Goal: Task Accomplishment & Management: Complete application form

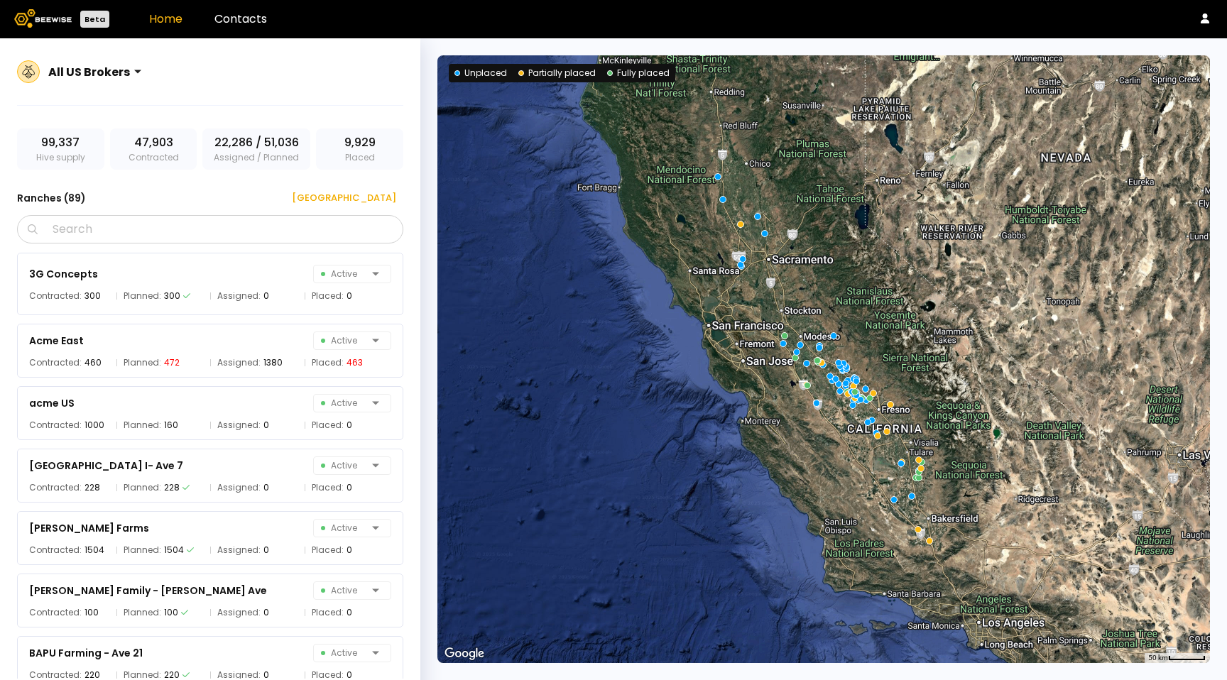
drag, startPoint x: 296, startPoint y: 26, endPoint x: 284, endPoint y: 26, distance: 12.1
click at [296, 26] on header "Beta Home Contacts" at bounding box center [613, 19] width 1227 height 38
click at [254, 26] on link "Contacts" at bounding box center [241, 19] width 53 height 16
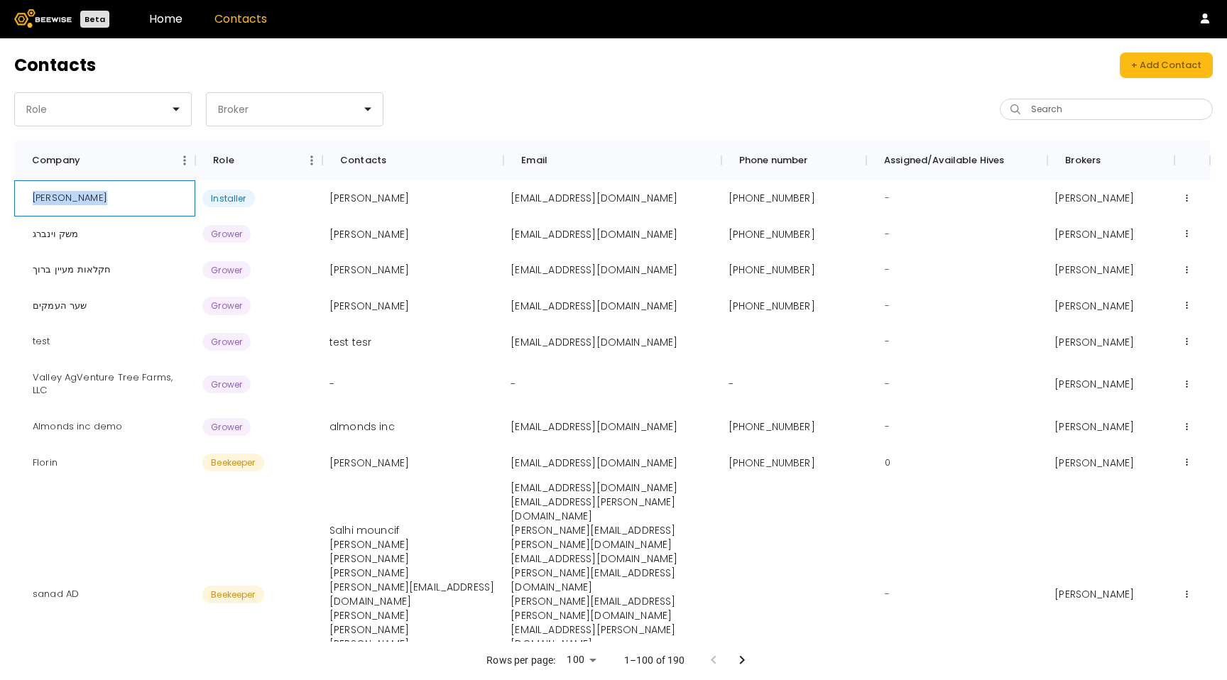
drag, startPoint x: 94, startPoint y: 200, endPoint x: 21, endPoint y: 201, distance: 73.9
click at [20, 201] on div "Josh McDowell" at bounding box center [104, 198] width 181 height 36
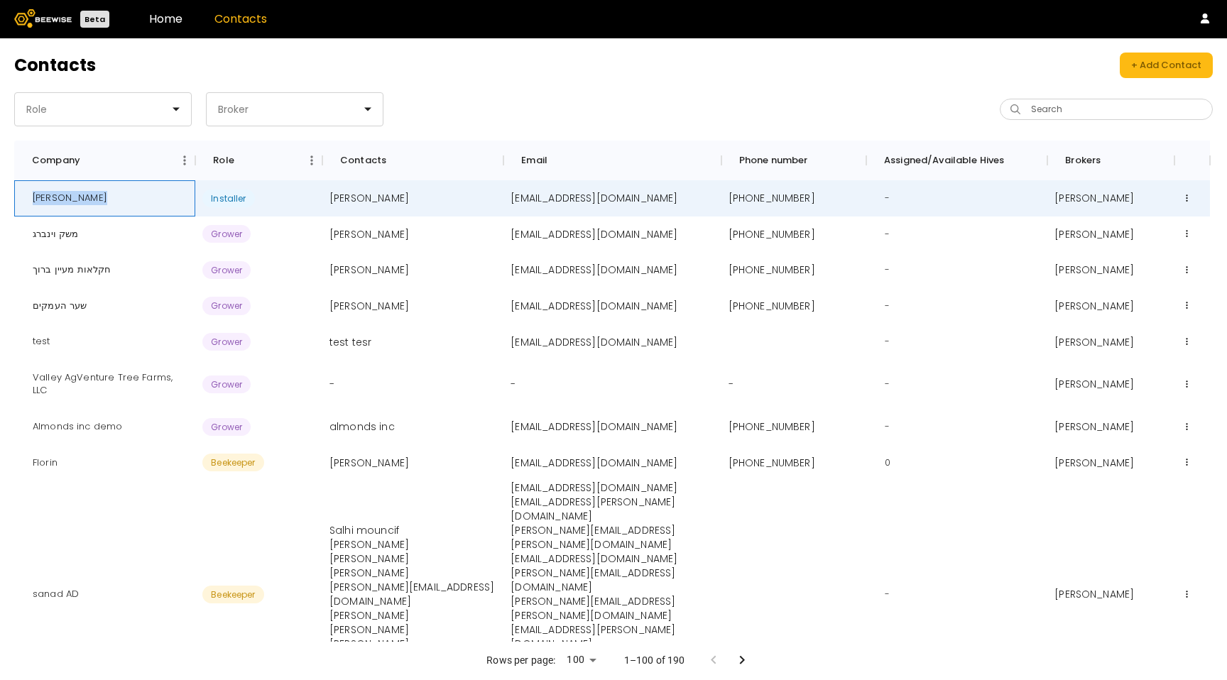
copy div "Josh McDowell"
click at [557, 74] on header "Contacts + Add Contact" at bounding box center [613, 66] width 1199 height 26
click at [178, 18] on link "Home" at bounding box center [165, 19] width 33 height 16
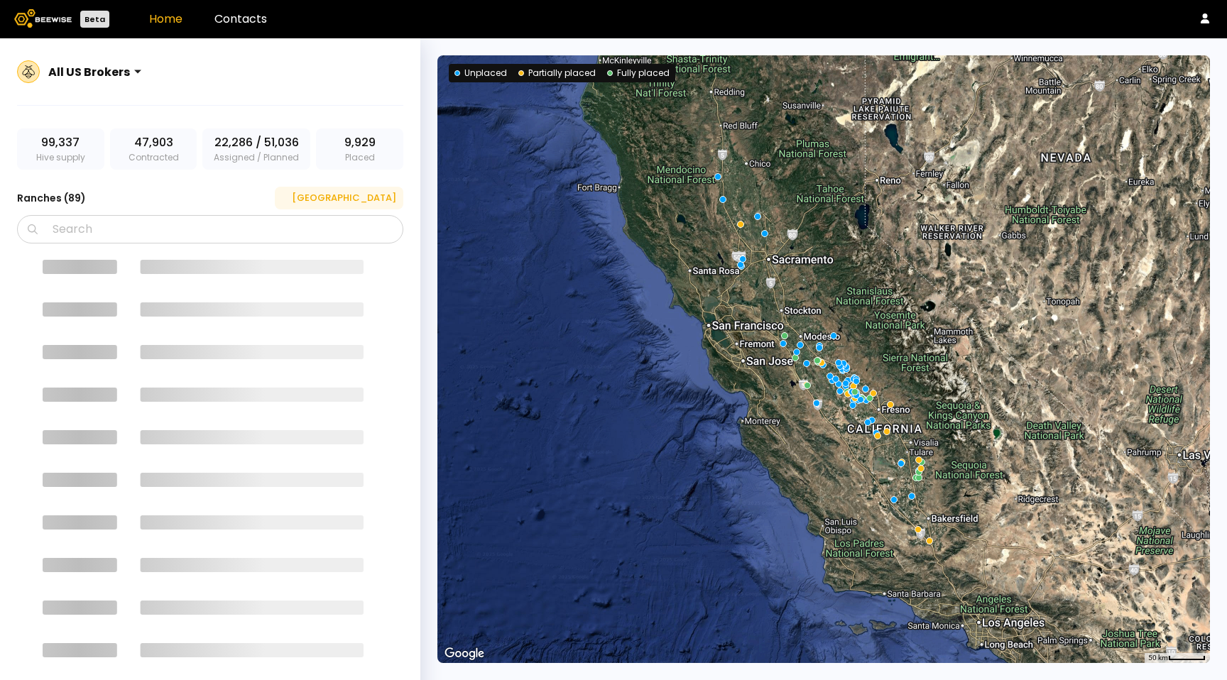
click at [362, 194] on div "New Ranch" at bounding box center [339, 198] width 114 height 14
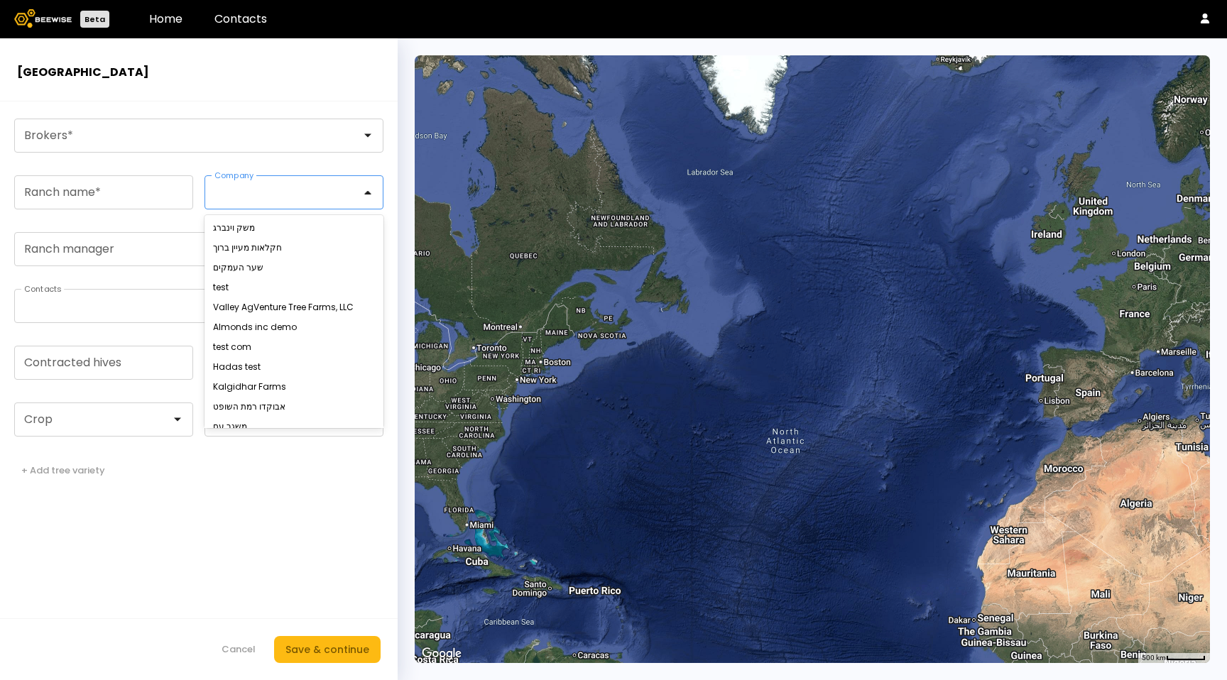
click at [317, 194] on div at bounding box center [288, 192] width 146 height 13
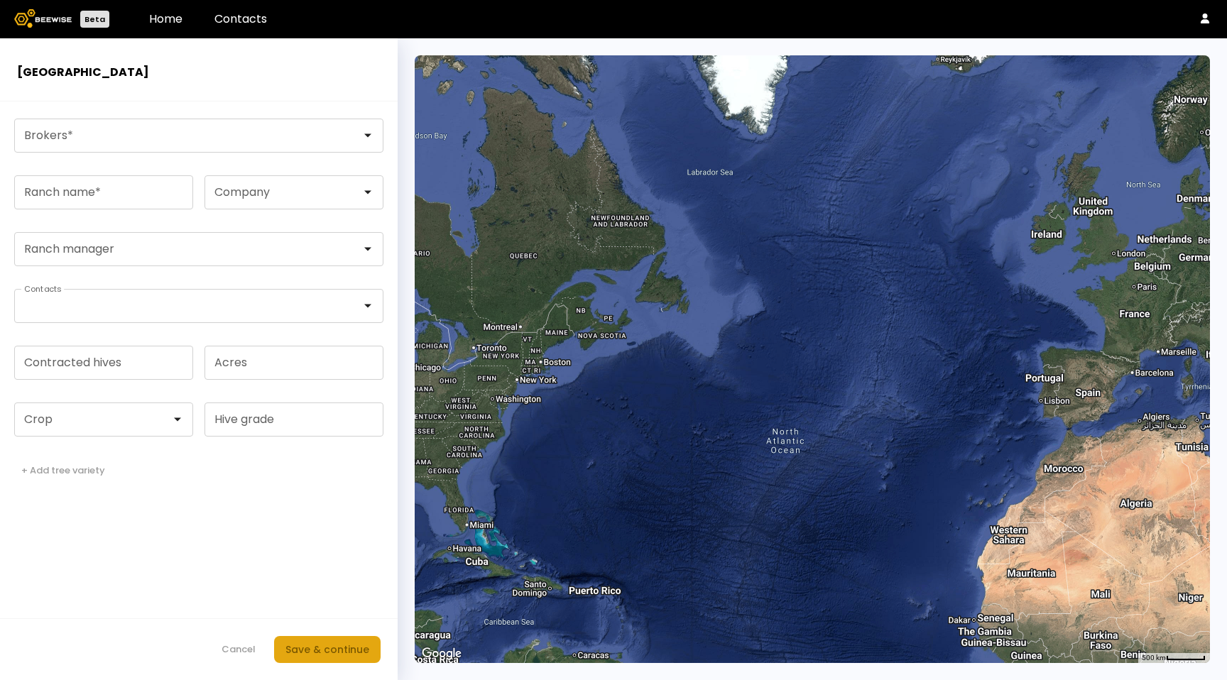
click at [330, 651] on div "Save & continue" at bounding box center [328, 650] width 84 height 16
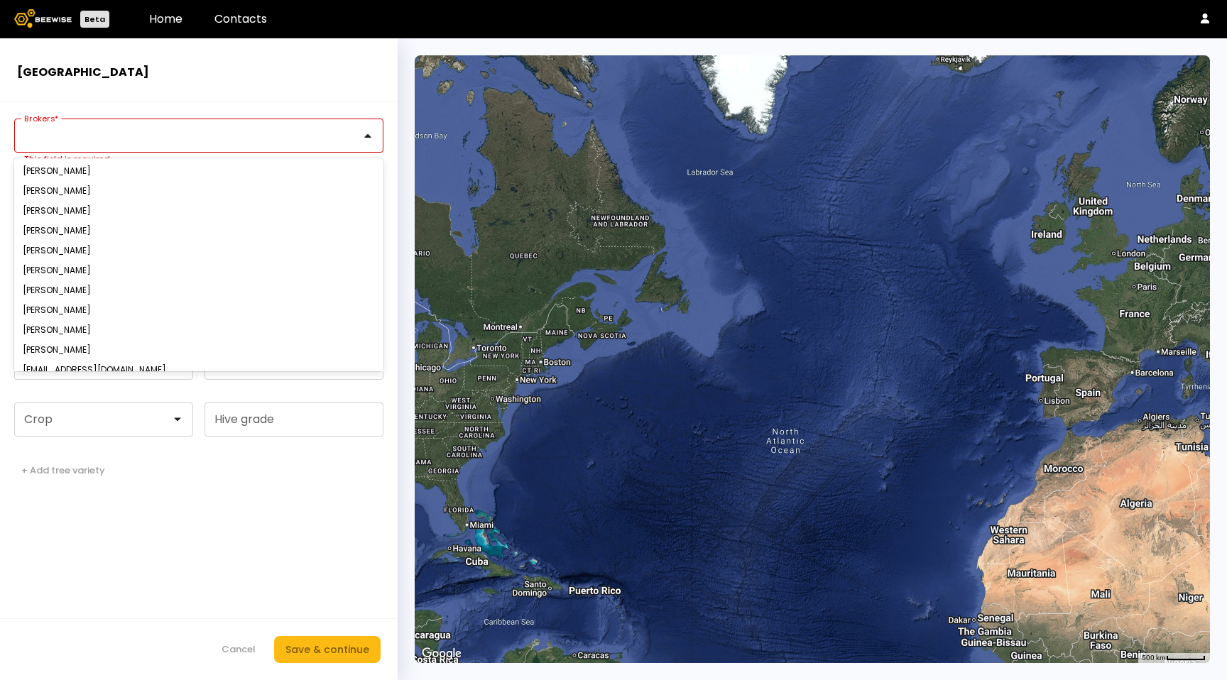
click at [135, 150] on div at bounding box center [193, 135] width 357 height 33
click at [107, 195] on div "Eliyah Radzyner" at bounding box center [198, 191] width 369 height 20
click at [98, 180] on div "Yanor Halimi" at bounding box center [198, 171] width 369 height 20
click at [89, 170] on div "Yanor Halimi" at bounding box center [199, 171] width 352 height 9
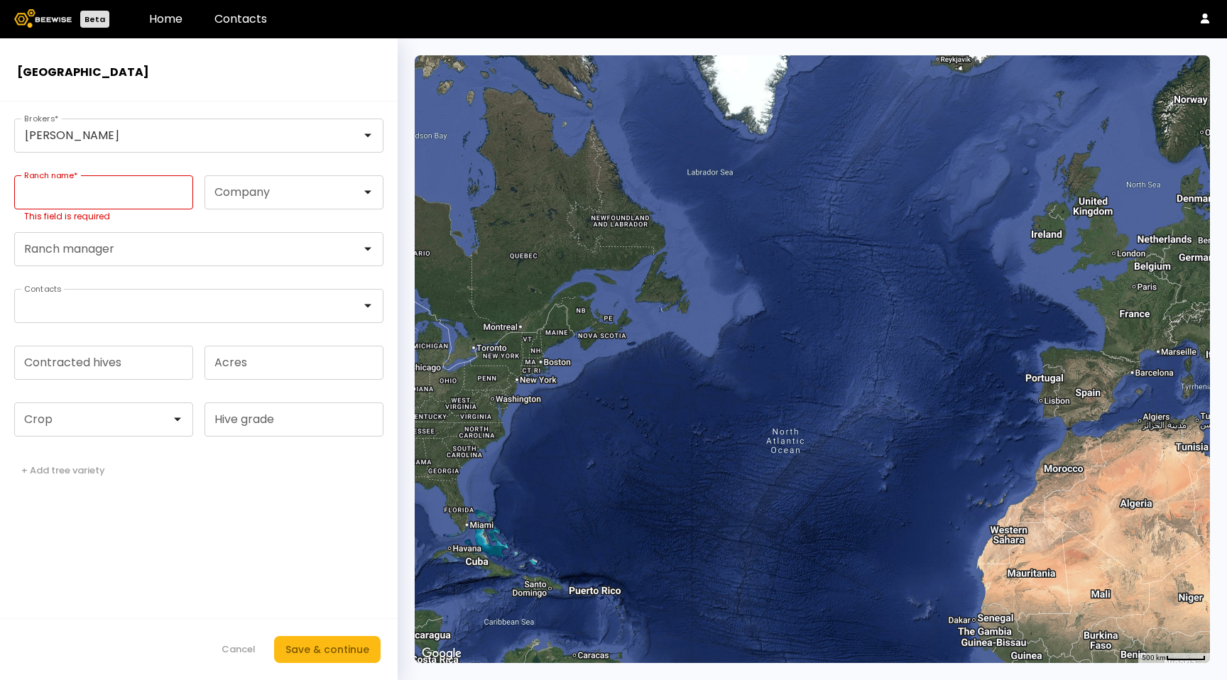
click at [46, 183] on input "Ranch name *" at bounding box center [104, 192] width 178 height 33
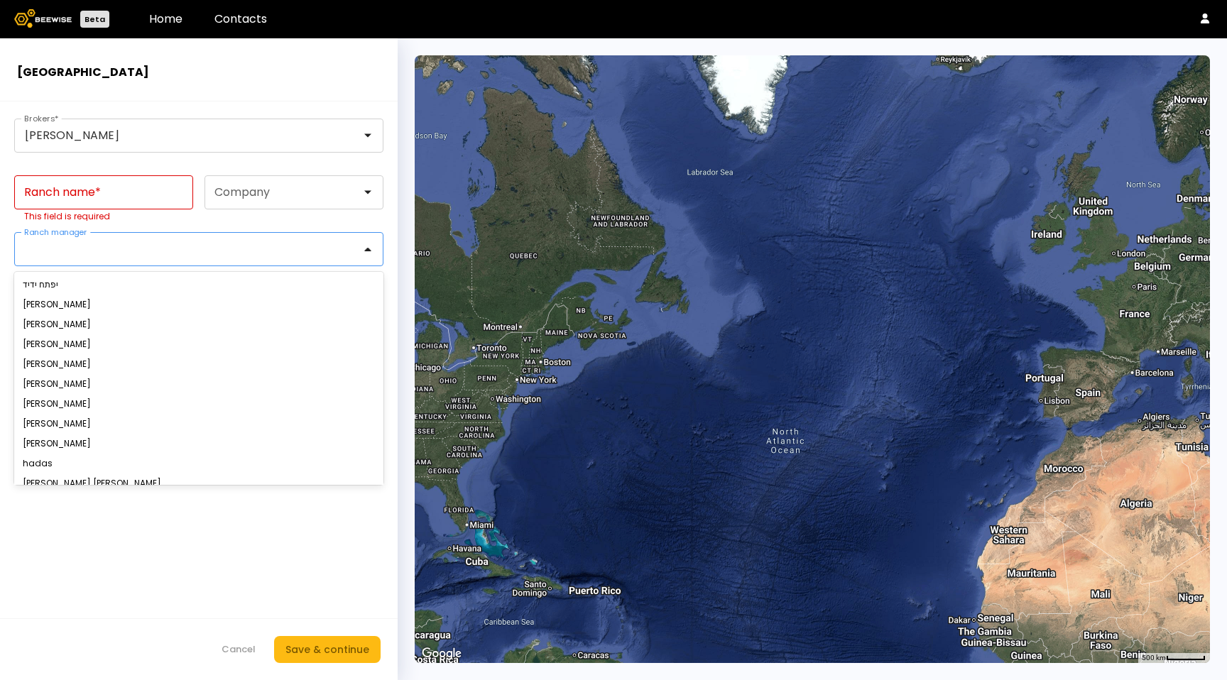
drag, startPoint x: 71, startPoint y: 260, endPoint x: 75, endPoint y: 242, distance: 19.0
click at [71, 260] on div at bounding box center [193, 249] width 357 height 33
click at [82, 197] on input "Ranch name *" at bounding box center [104, 192] width 178 height 33
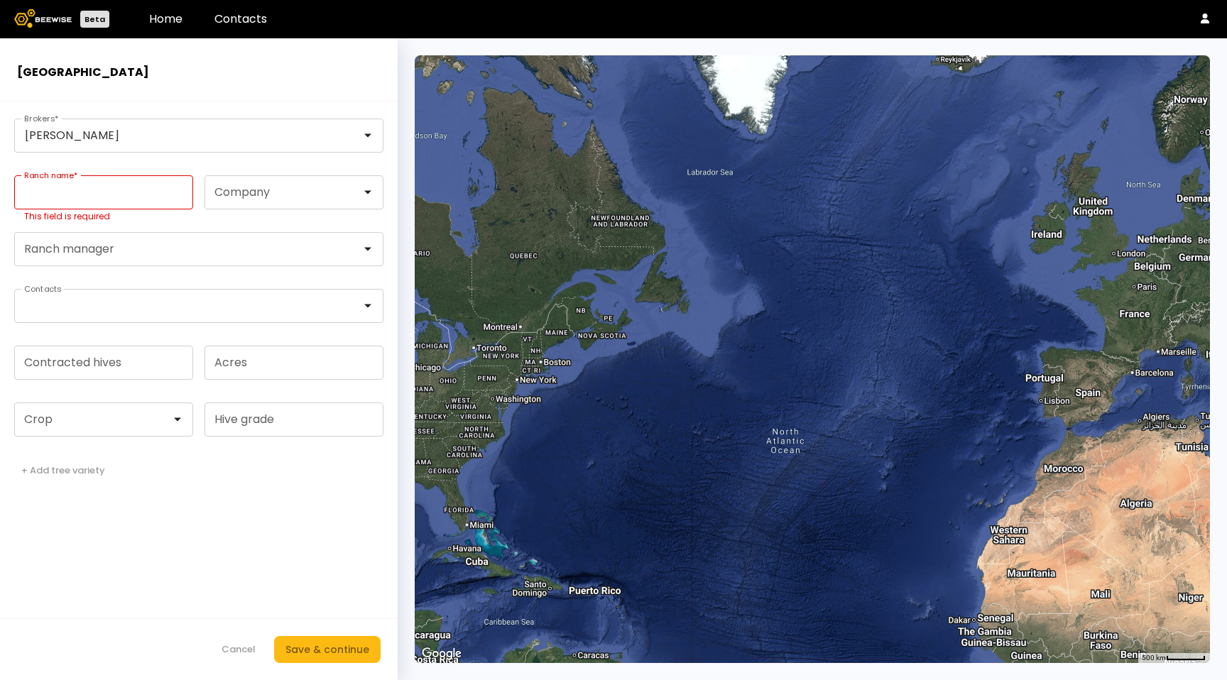
type input "******"
click at [322, 650] on div "Save & continue" at bounding box center [328, 650] width 84 height 16
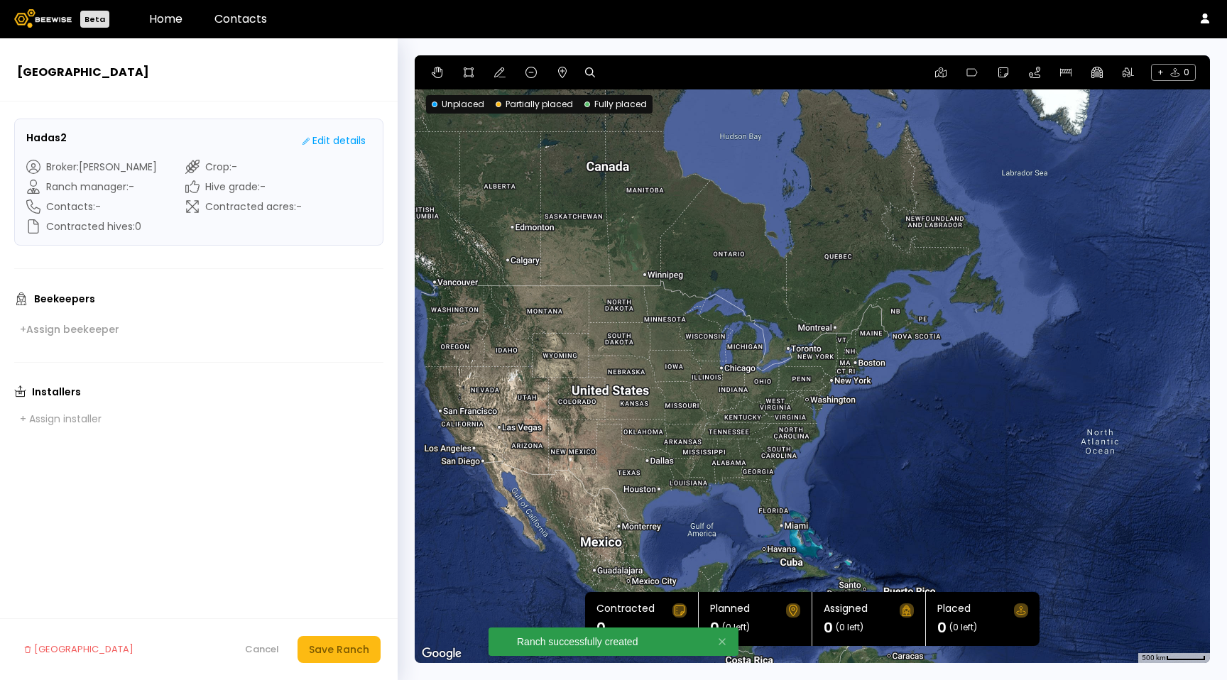
drag, startPoint x: 745, startPoint y: 362, endPoint x: 1027, endPoint y: 364, distance: 282.0
click at [1027, 364] on div at bounding box center [813, 359] width 796 height 608
click at [467, 65] on button at bounding box center [468, 72] width 17 height 17
drag, startPoint x: 620, startPoint y: 275, endPoint x: 582, endPoint y: 370, distance: 102.4
click at [620, 275] on div at bounding box center [812, 359] width 793 height 608
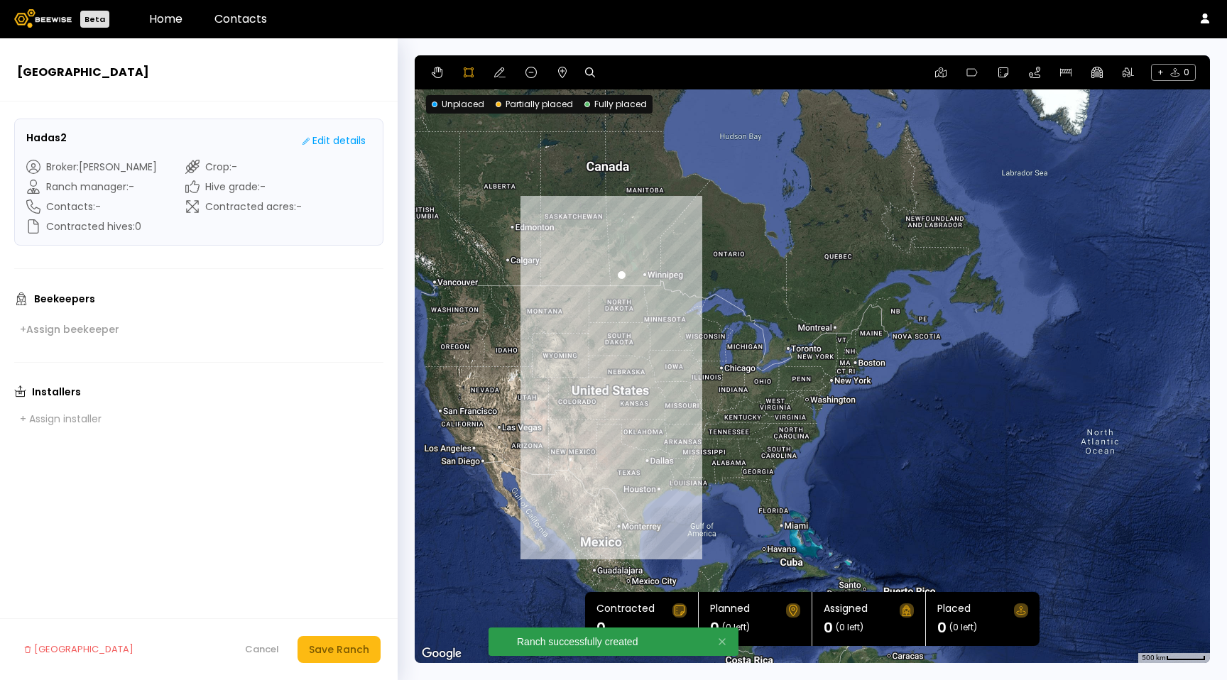
click at [557, 410] on div at bounding box center [812, 359] width 793 height 608
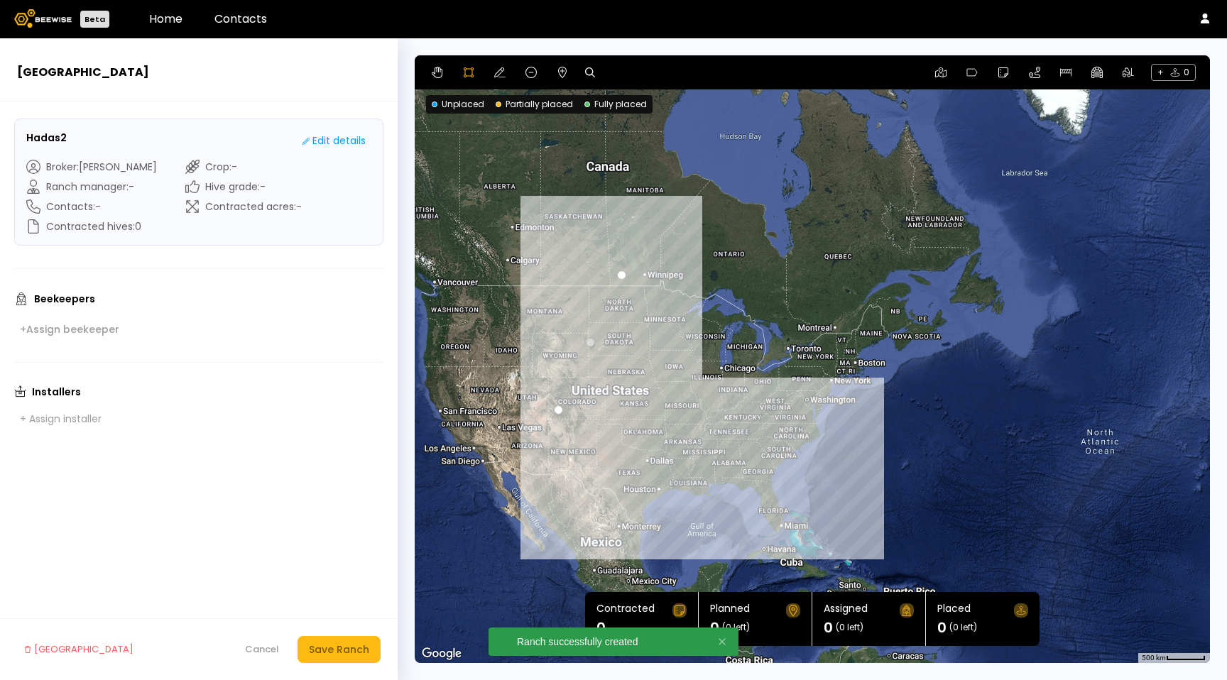
drag, startPoint x: 737, startPoint y: 430, endPoint x: 729, endPoint y: 368, distance: 63.1
click at [736, 429] on div at bounding box center [812, 359] width 793 height 608
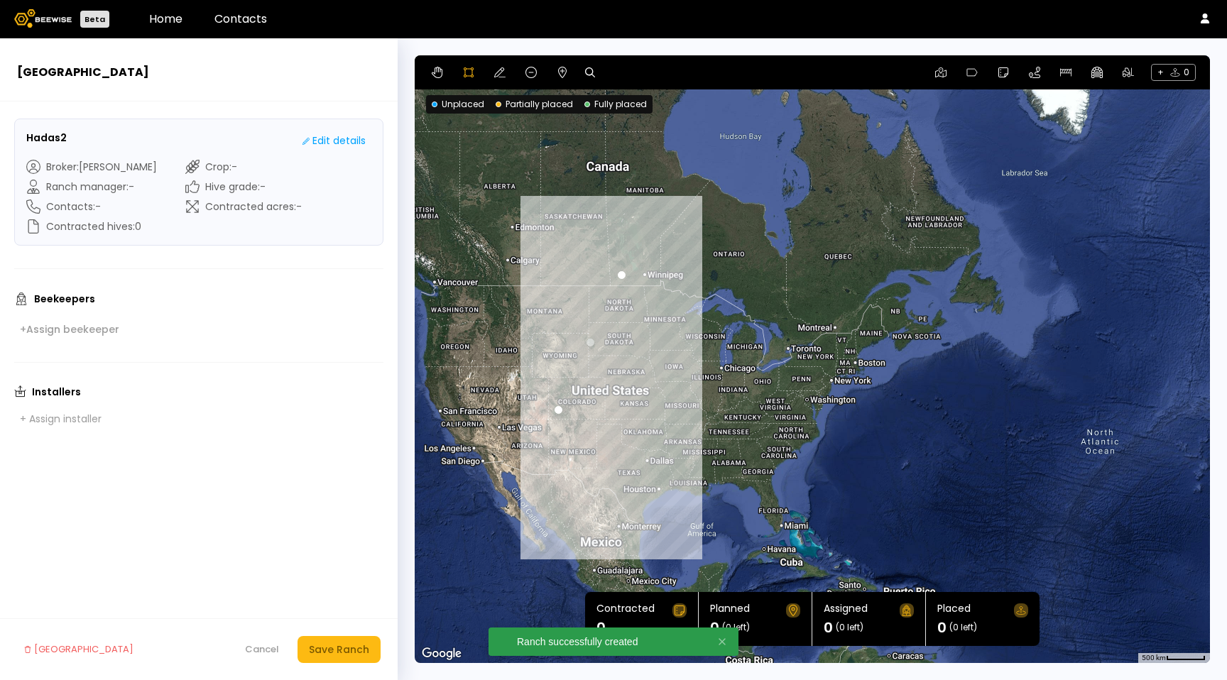
drag, startPoint x: 676, startPoint y: 464, endPoint x: 675, endPoint y: 449, distance: 14.9
click at [676, 464] on div at bounding box center [812, 359] width 793 height 608
click at [659, 281] on div at bounding box center [812, 359] width 793 height 608
drag, startPoint x: 621, startPoint y: 275, endPoint x: 652, endPoint y: 298, distance: 39.1
click at [621, 275] on div at bounding box center [812, 359] width 793 height 608
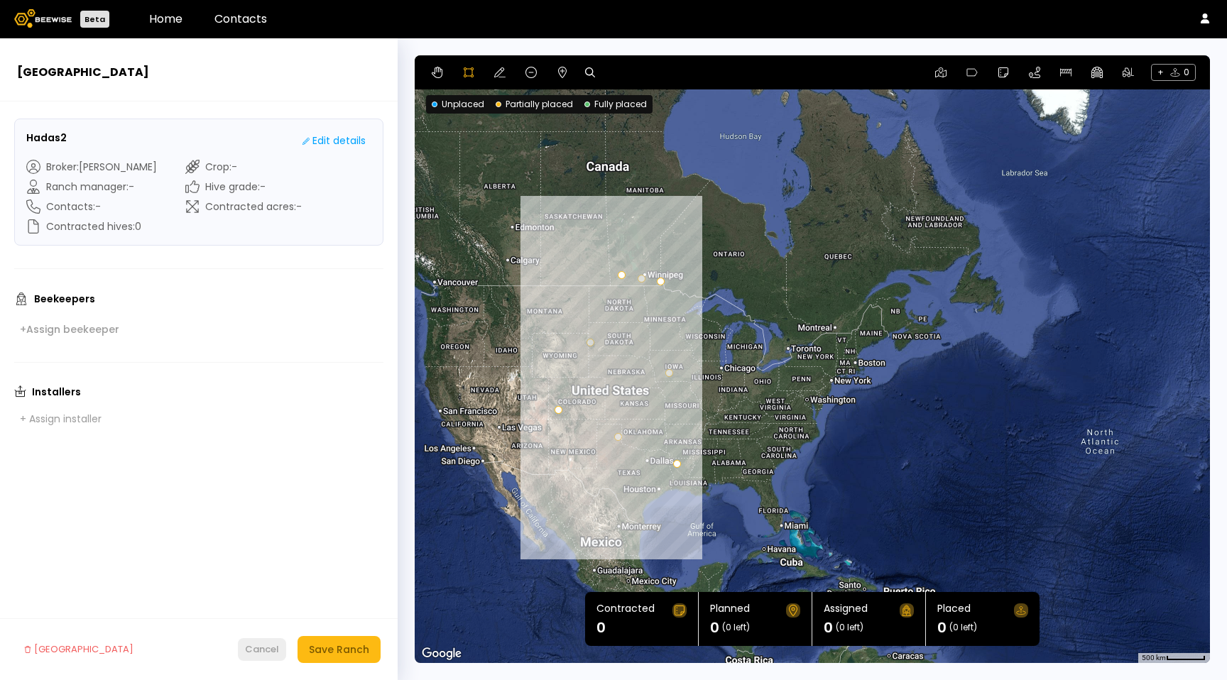
click at [273, 647] on div "Cancel" at bounding box center [262, 650] width 34 height 14
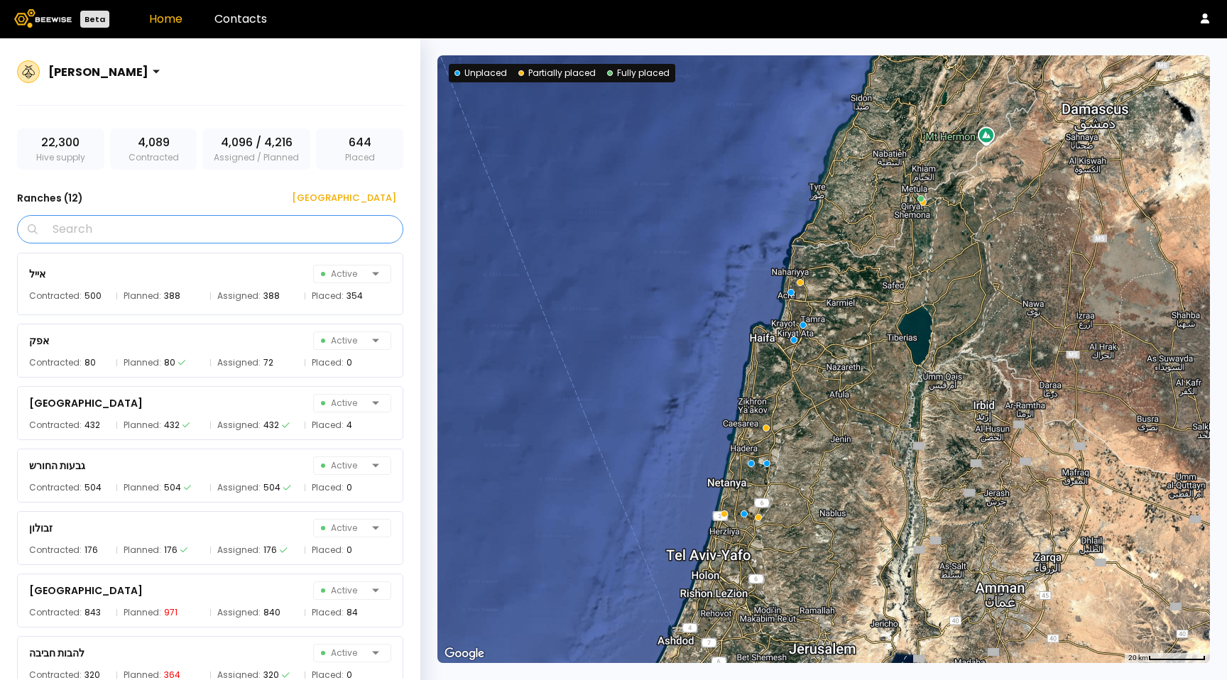
click at [183, 227] on input "Search" at bounding box center [214, 229] width 349 height 27
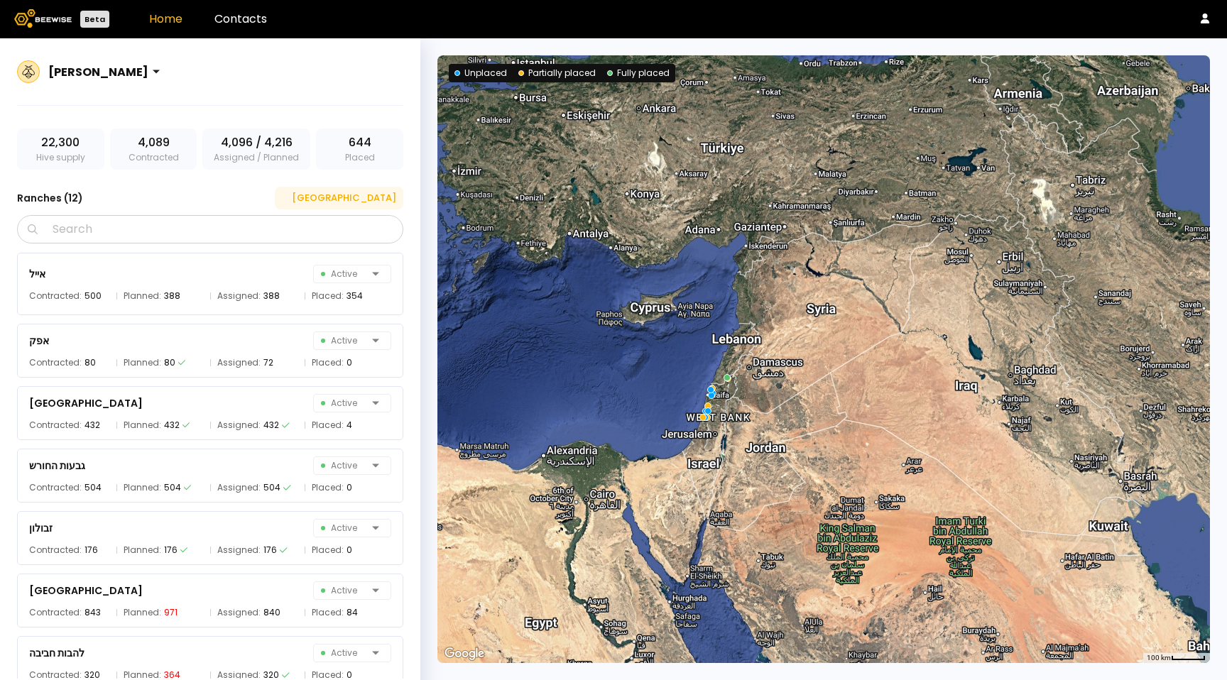
click at [346, 188] on button "New Ranch" at bounding box center [339, 198] width 129 height 23
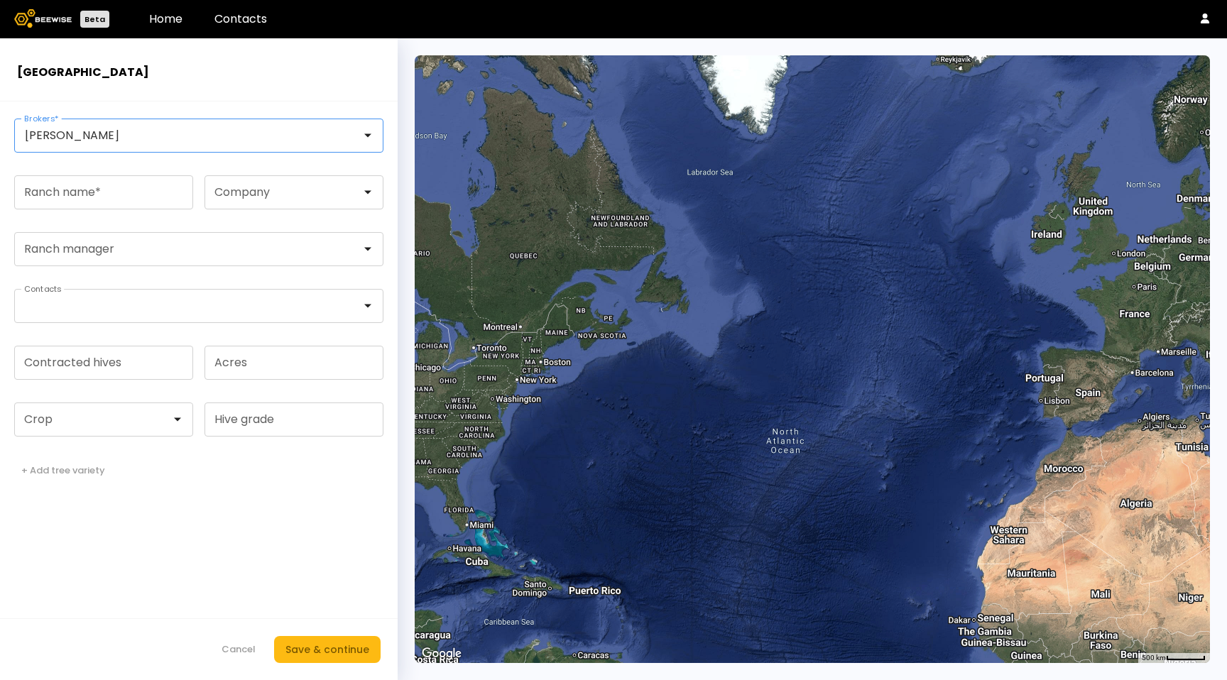
click at [244, 140] on div at bounding box center [193, 135] width 337 height 13
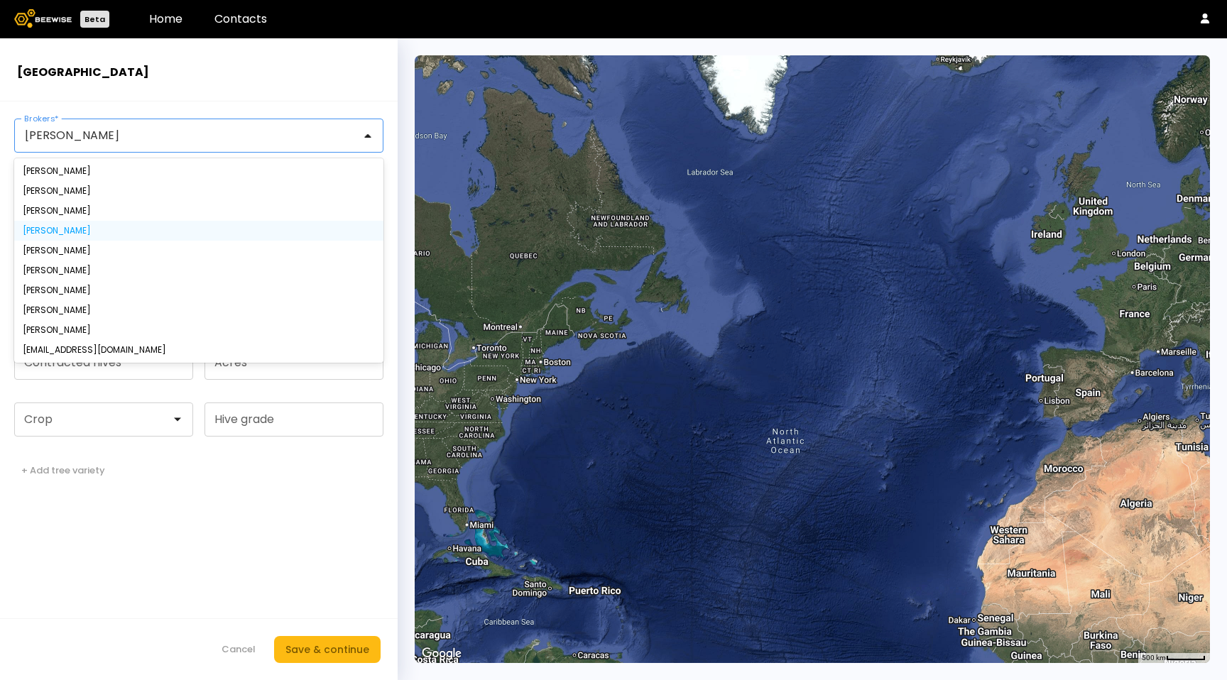
click at [204, 221] on div "Sharon Shin" at bounding box center [198, 231] width 369 height 20
click at [50, 210] on div "Crista Casas" at bounding box center [199, 211] width 352 height 9
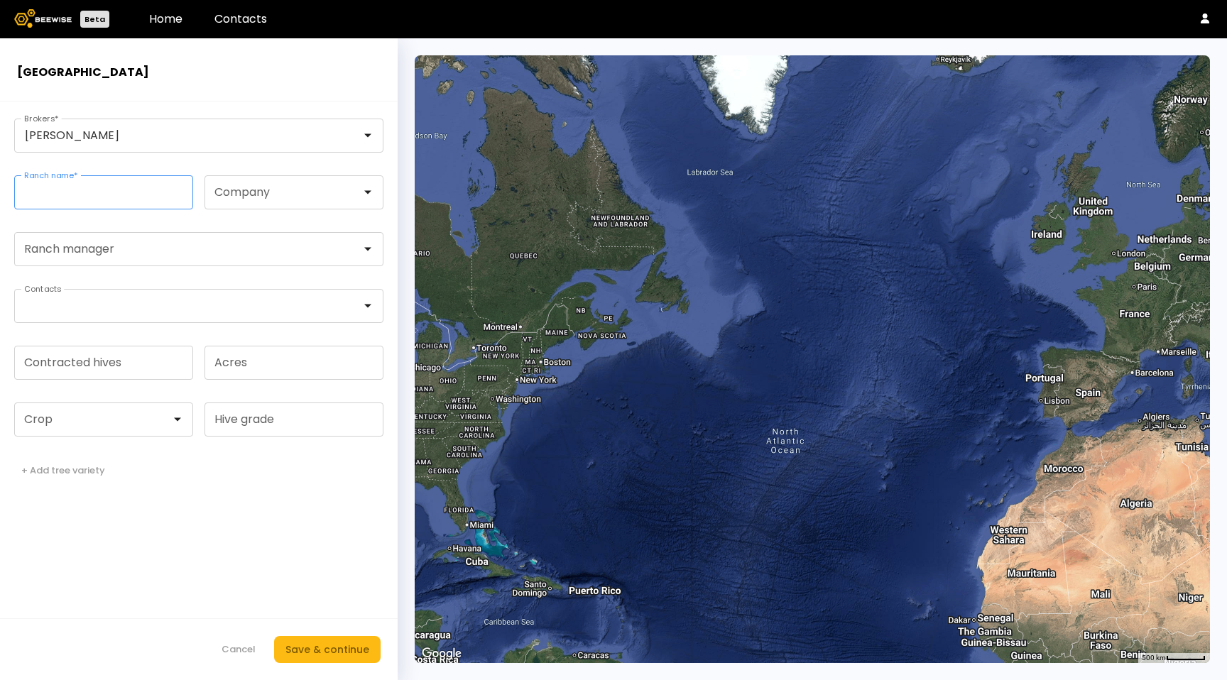
drag, startPoint x: 62, startPoint y: 197, endPoint x: 67, endPoint y: 222, distance: 25.4
click at [61, 197] on input "Ranch name *" at bounding box center [104, 192] width 178 height 33
type input "******"
click at [301, 637] on button "Save & continue" at bounding box center [327, 649] width 107 height 27
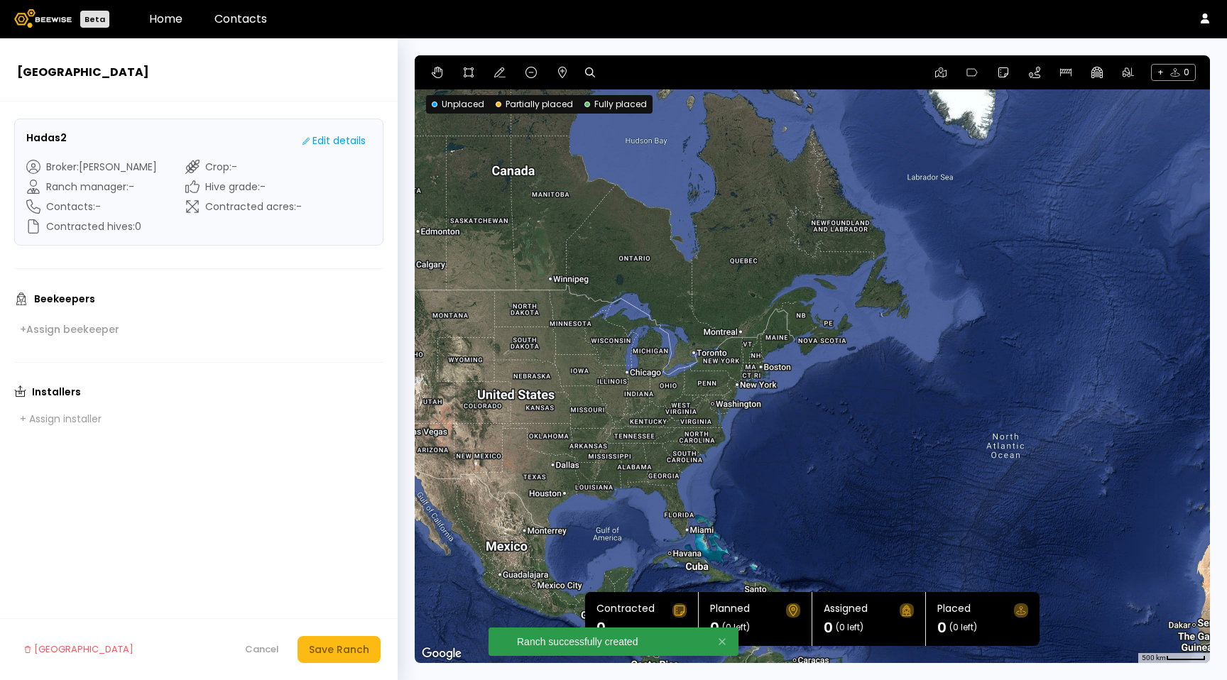
drag, startPoint x: 759, startPoint y: 273, endPoint x: 853, endPoint y: 267, distance: 93.9
click at [910, 269] on div at bounding box center [813, 359] width 796 height 608
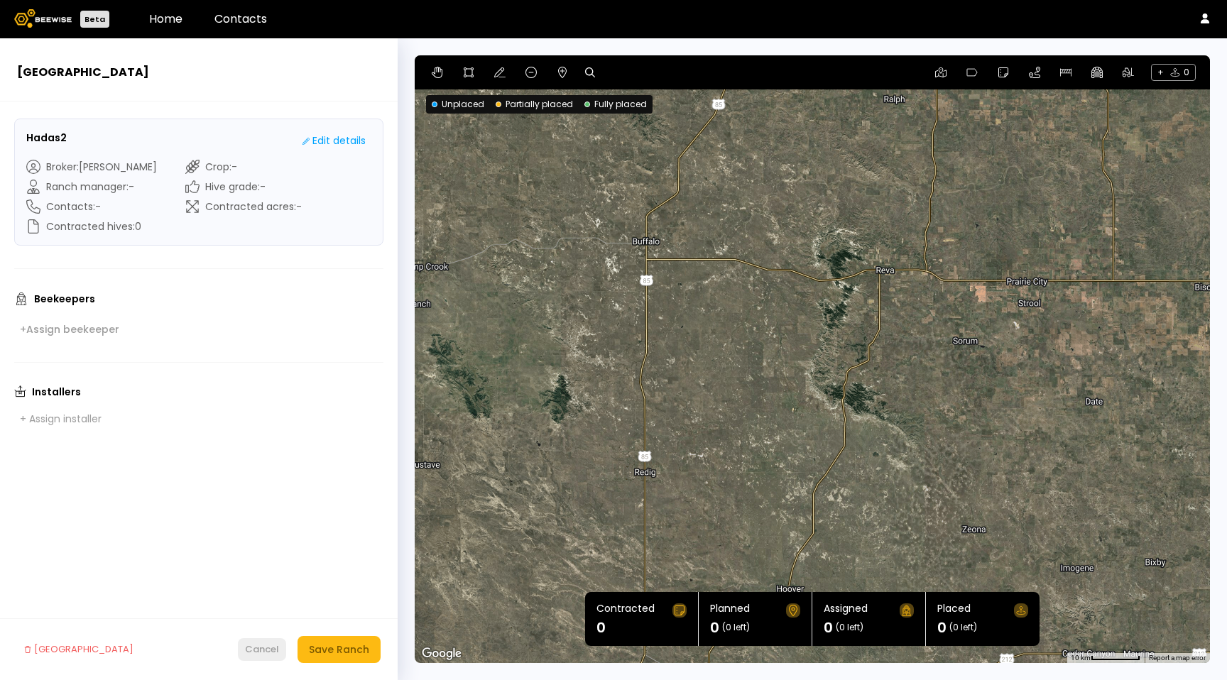
click at [254, 643] on button "Cancel" at bounding box center [262, 650] width 48 height 23
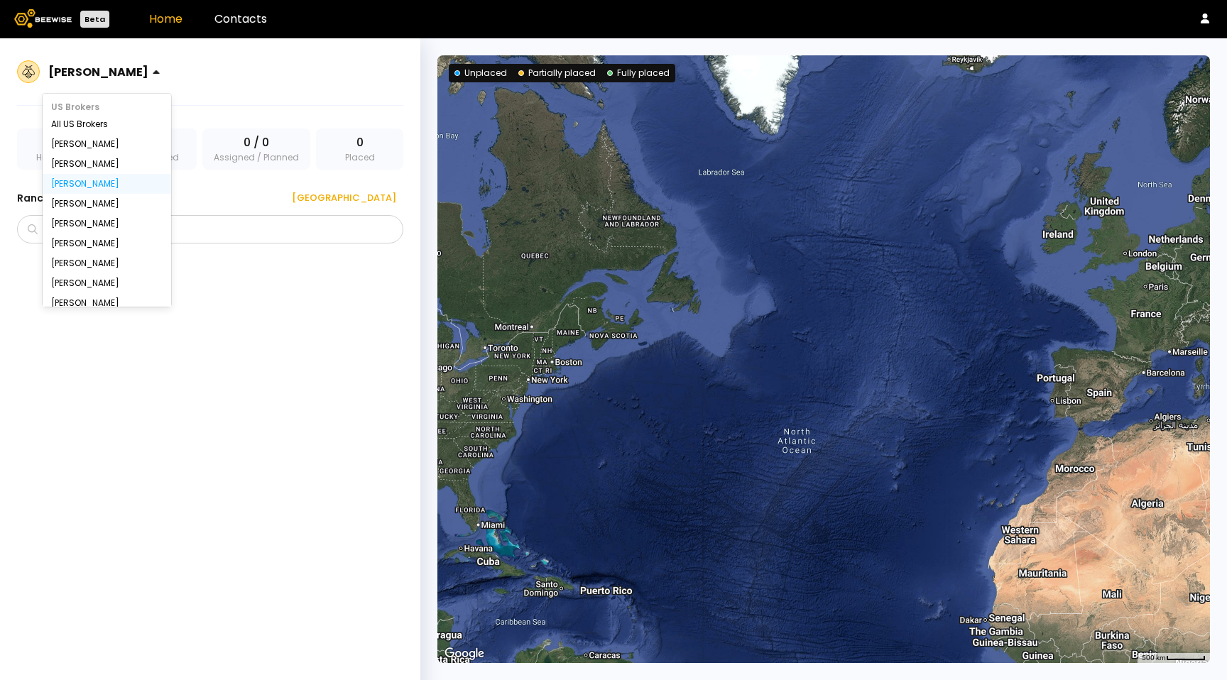
click at [99, 62] on div "Crista Casas" at bounding box center [99, 71] width 112 height 33
click at [85, 114] on div "All US Brokers" at bounding box center [107, 124] width 129 height 20
click at [67, 121] on div "All US Brokers" at bounding box center [107, 124] width 112 height 9
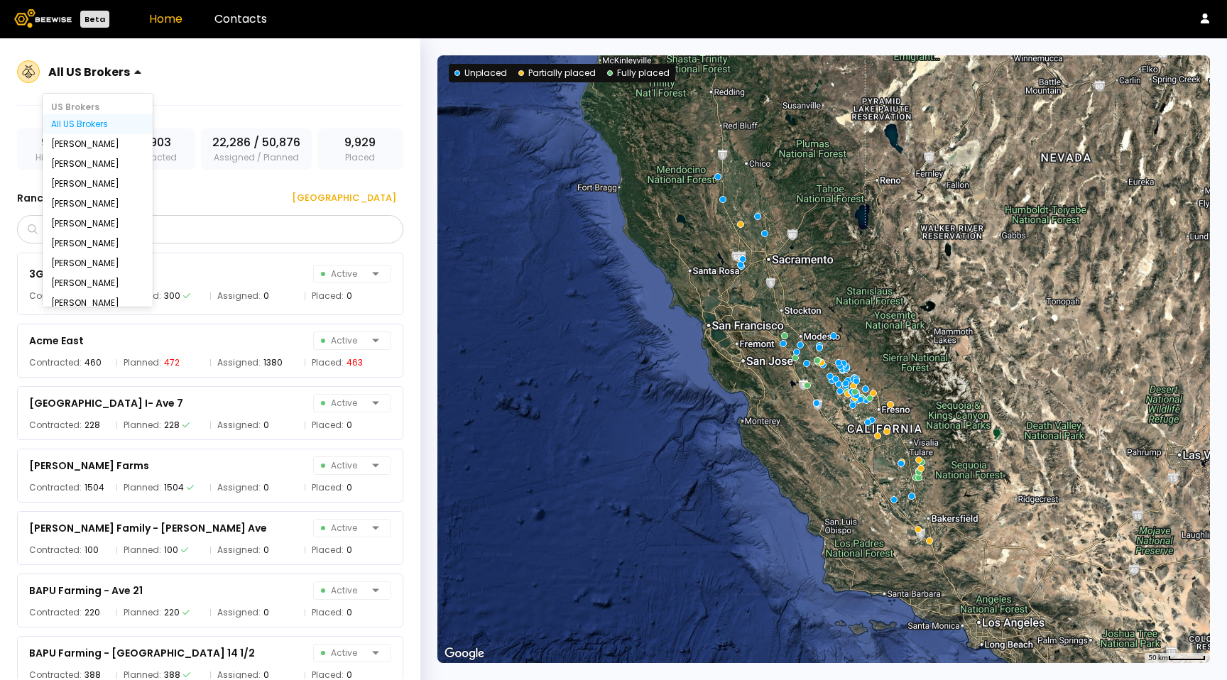
click at [112, 77] on div at bounding box center [89, 71] width 82 height 13
click at [77, 185] on div "Crista Casas" at bounding box center [97, 184] width 93 height 9
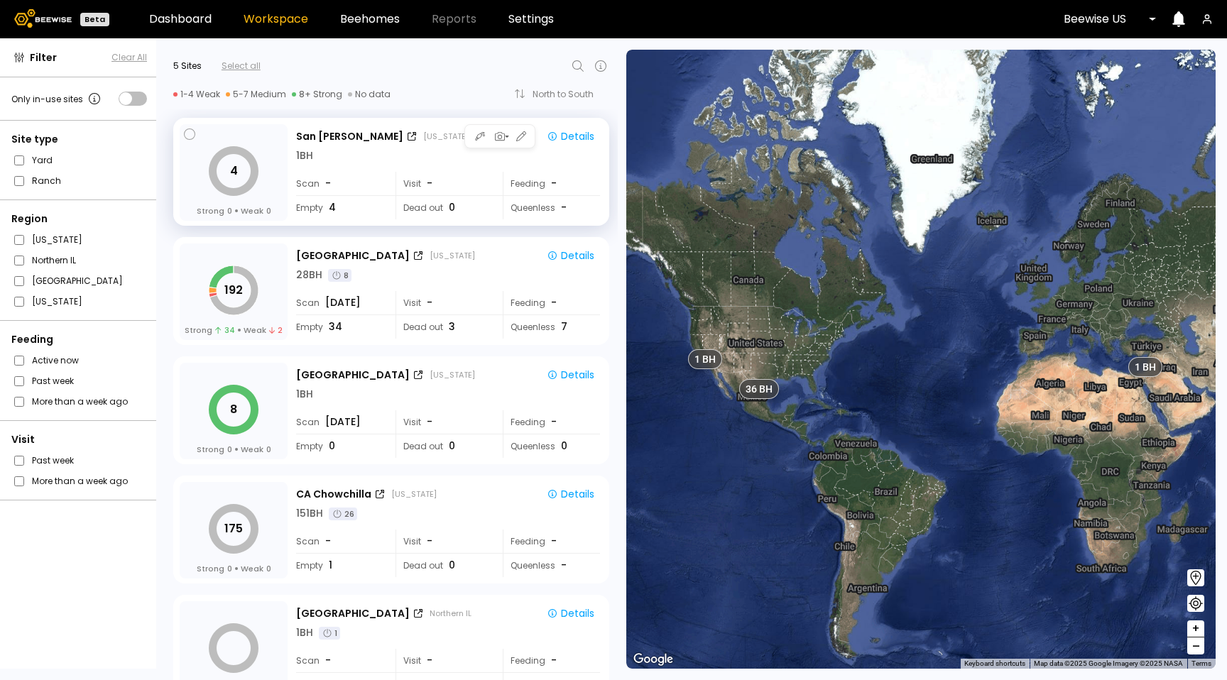
click at [487, 157] on div "1 BH" at bounding box center [448, 155] width 304 height 15
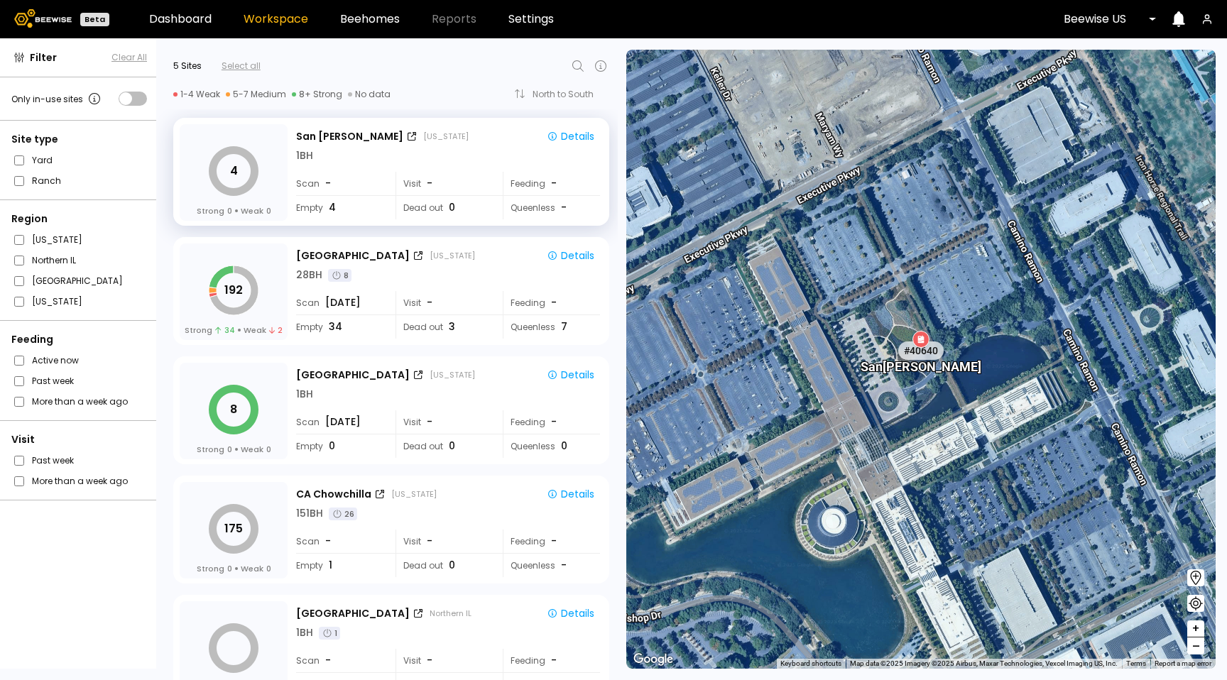
drag, startPoint x: 1112, startPoint y: 11, endPoint x: 1102, endPoint y: 26, distance: 17.8
click at [1112, 11] on div "Beewise US" at bounding box center [1105, 19] width 102 height 33
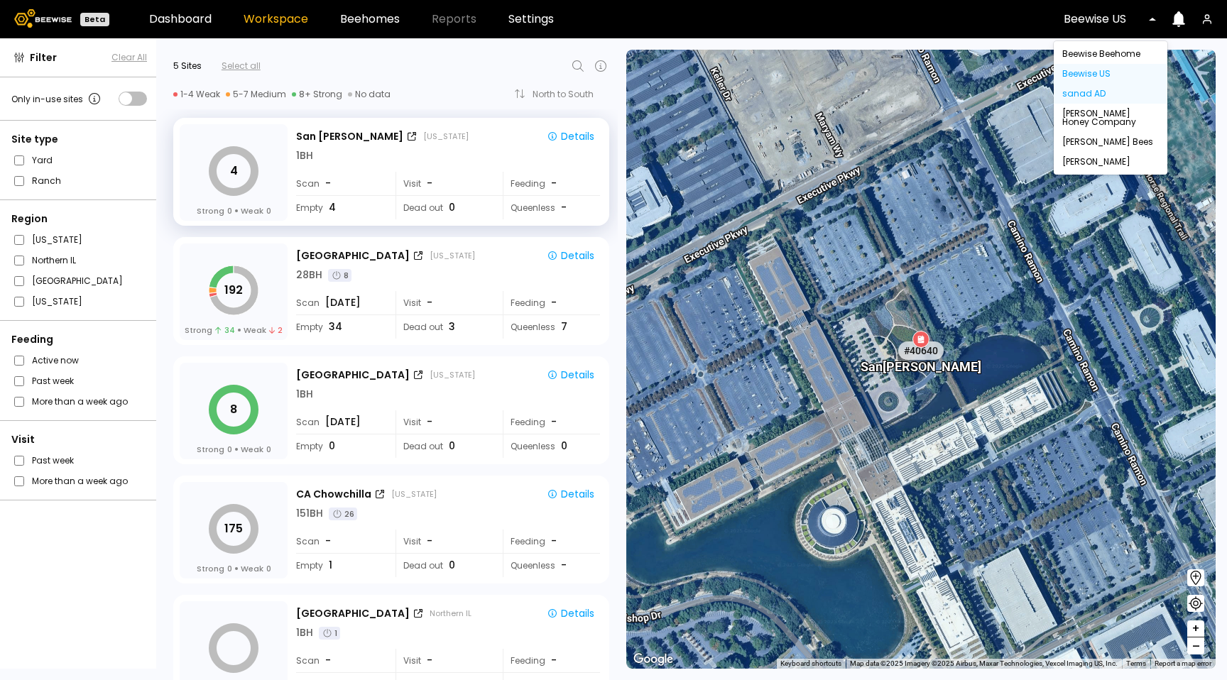
click at [1088, 92] on div "sanad AD" at bounding box center [1111, 94] width 97 height 9
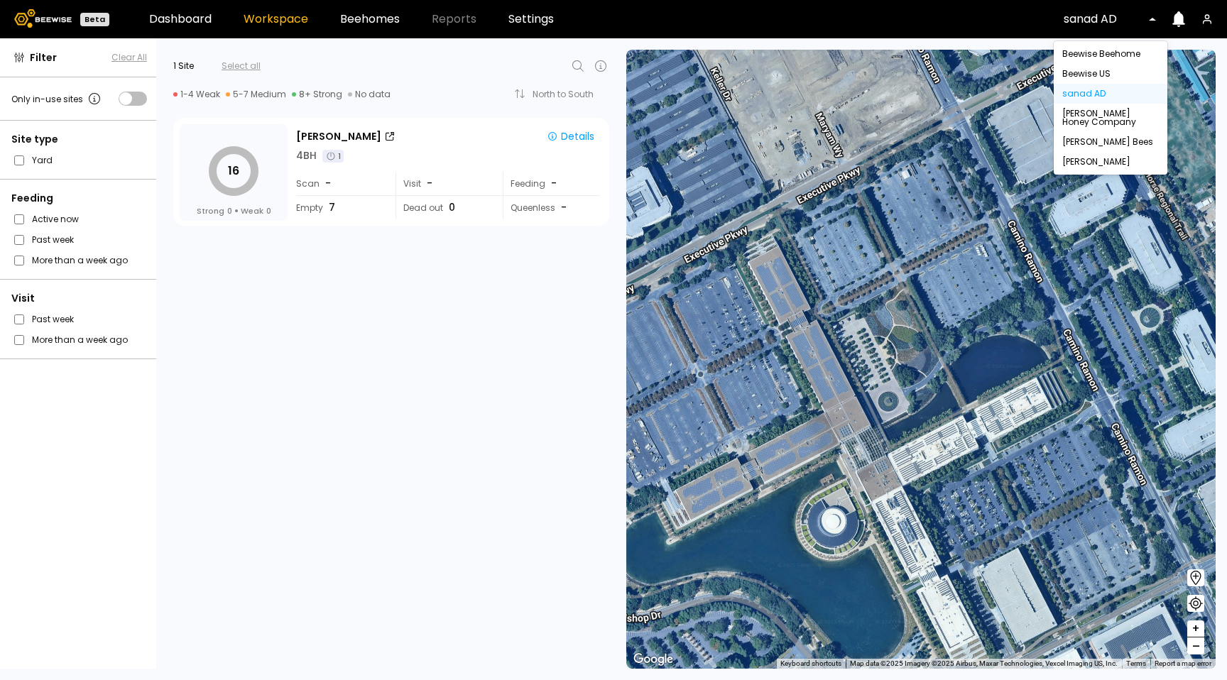
drag, startPoint x: 1090, startPoint y: 15, endPoint x: 1080, endPoint y: 21, distance: 11.2
click at [1090, 15] on div at bounding box center [1105, 19] width 82 height 13
click at [1073, 46] on div "Beewise Beehome" at bounding box center [1111, 54] width 114 height 20
click at [1079, 53] on div "Beewise Beehome" at bounding box center [1111, 54] width 97 height 9
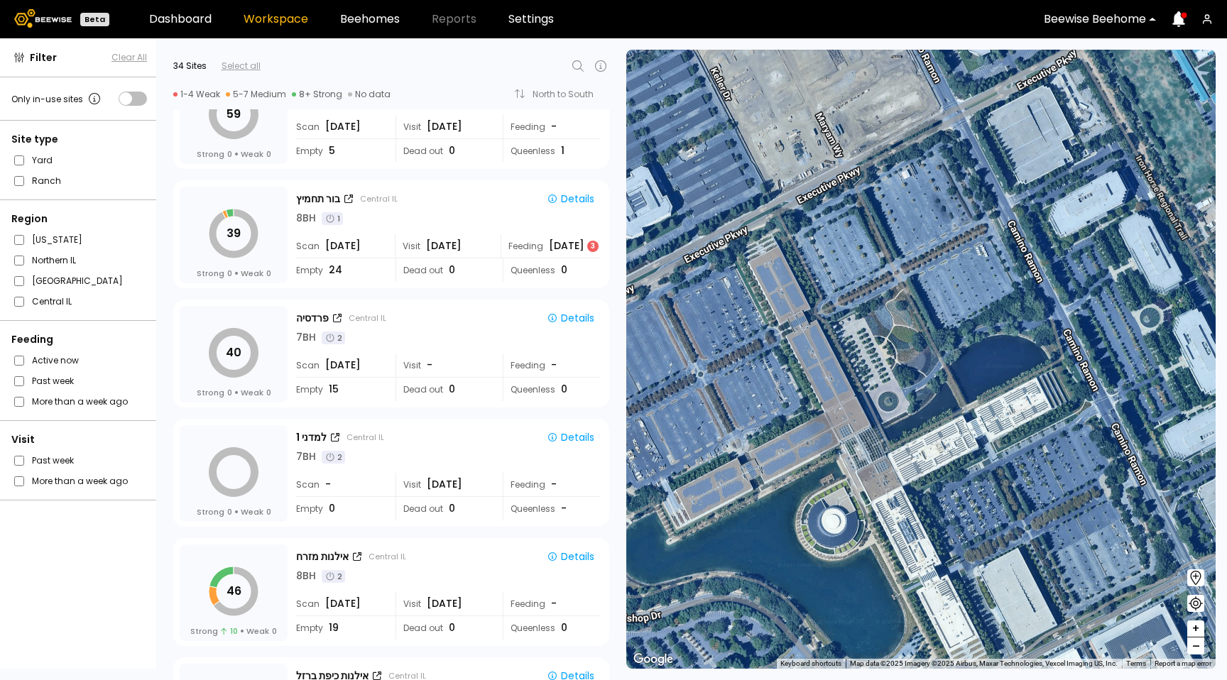
scroll to position [945, 0]
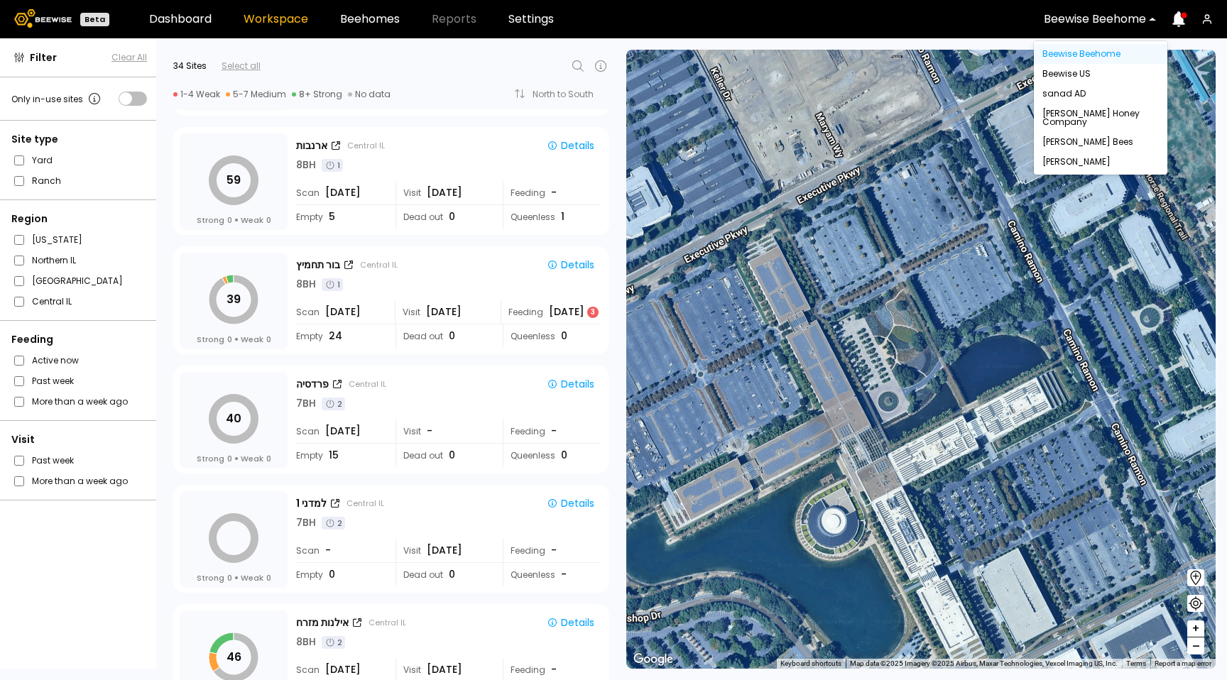
click at [1097, 30] on div "Beewise Beehome" at bounding box center [1095, 19] width 122 height 33
click at [1077, 116] on div "[PERSON_NAME] Honey Company" at bounding box center [1101, 117] width 116 height 17
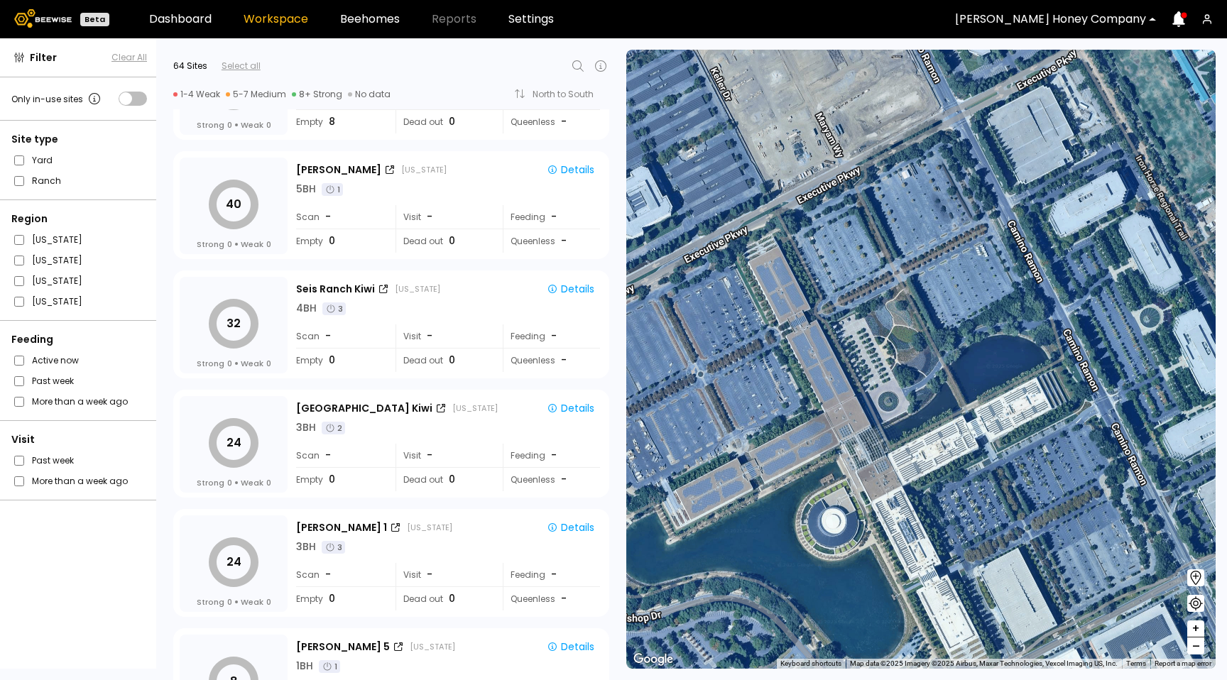
scroll to position [7078, 0]
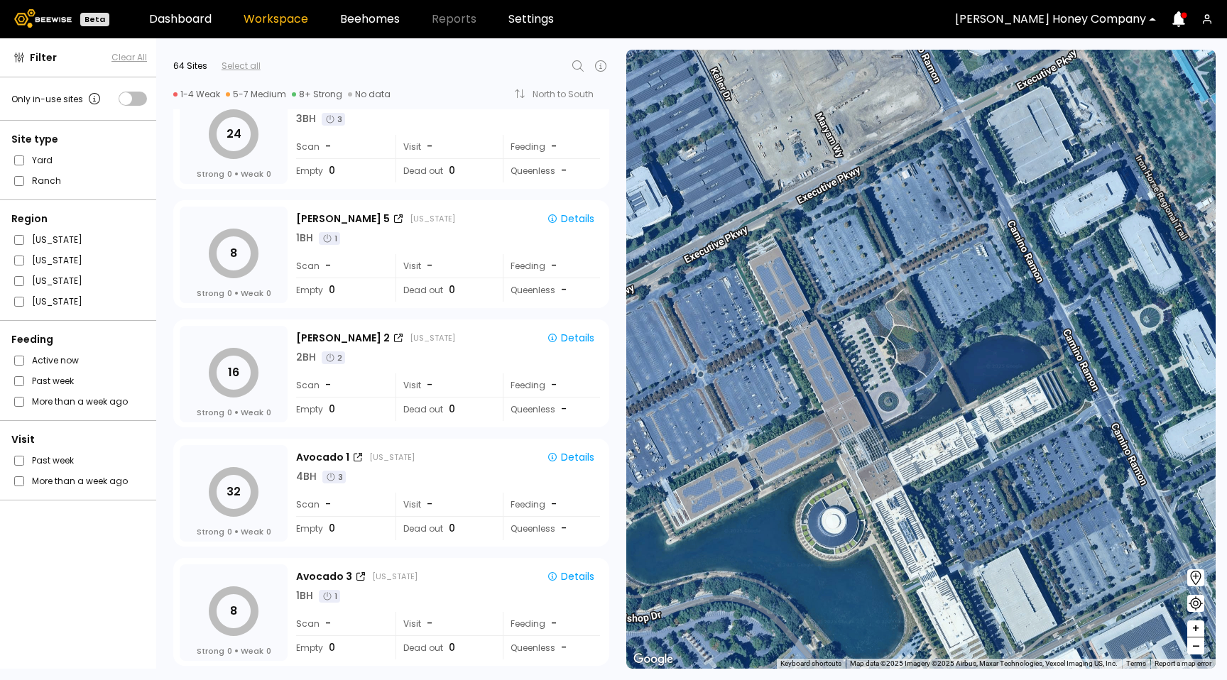
drag, startPoint x: 1114, startPoint y: 22, endPoint x: 1070, endPoint y: 35, distance: 45.2
click at [1110, 21] on div at bounding box center [1050, 19] width 191 height 13
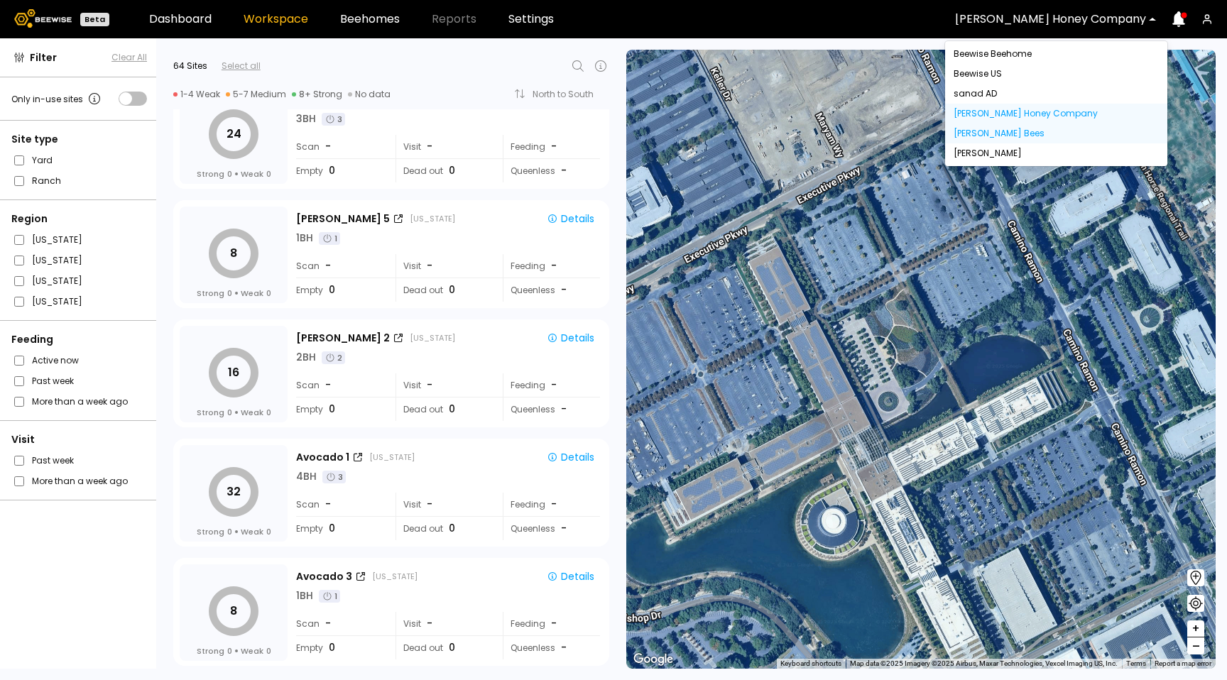
click at [1029, 129] on div "[PERSON_NAME] Bees" at bounding box center [1056, 133] width 205 height 9
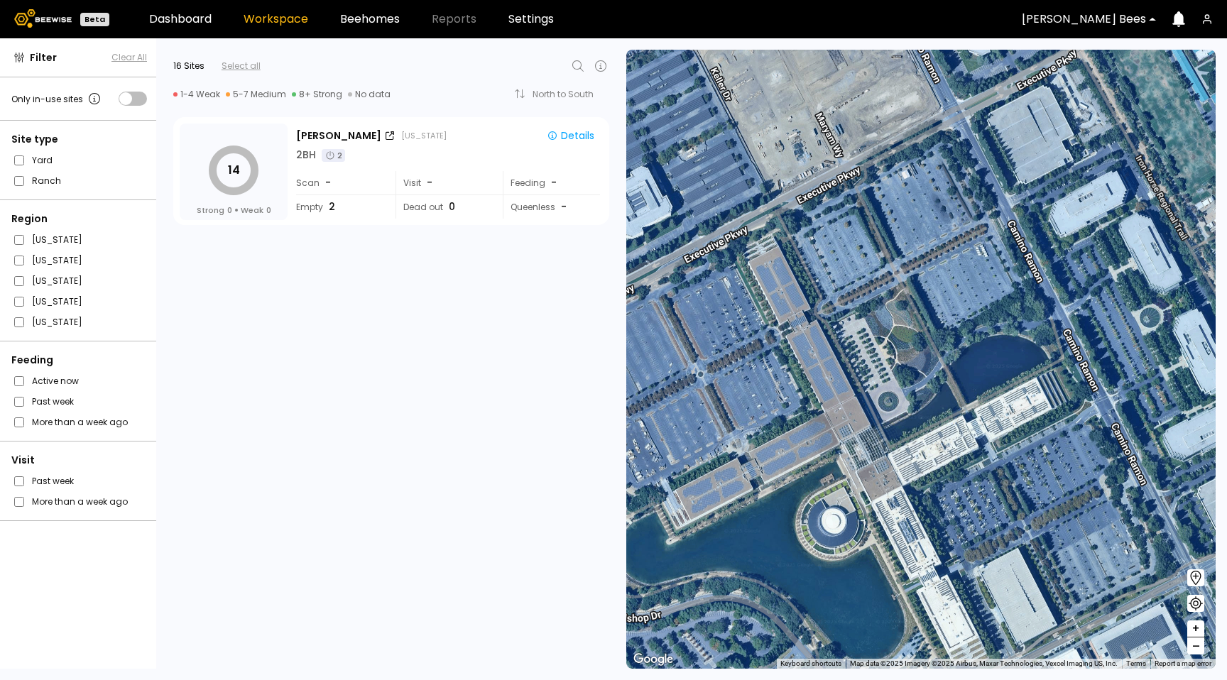
scroll to position [1350, 0]
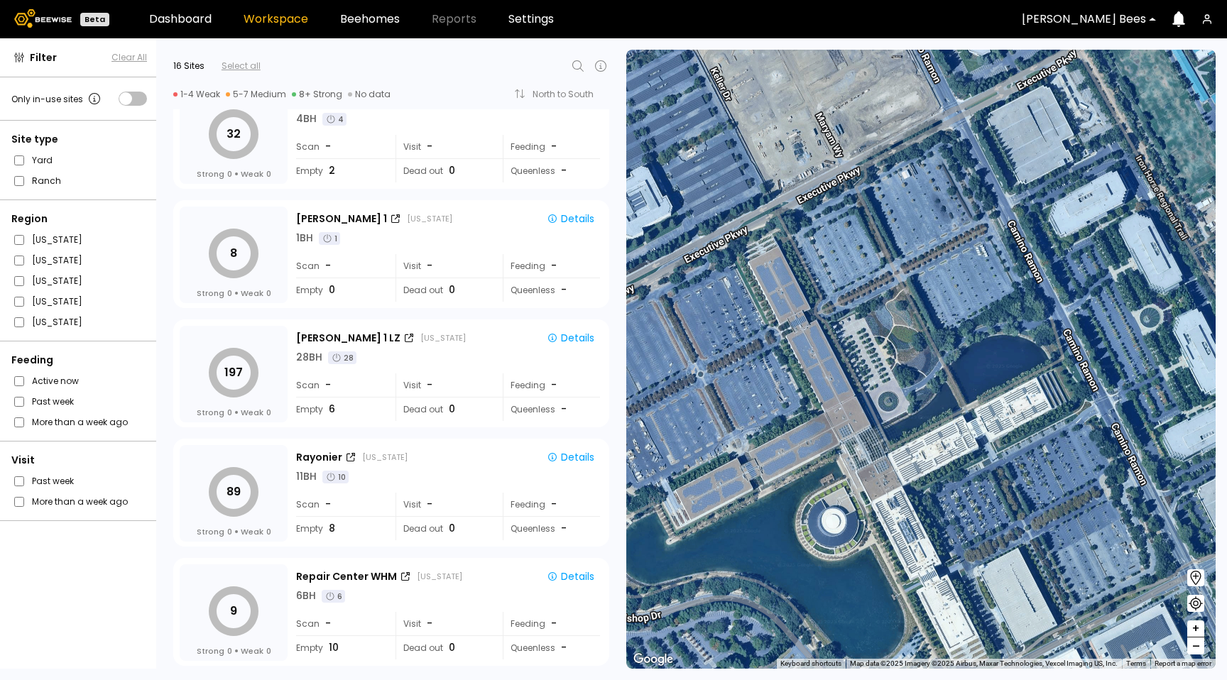
click at [1095, 29] on div "[PERSON_NAME] Bees" at bounding box center [1084, 19] width 144 height 33
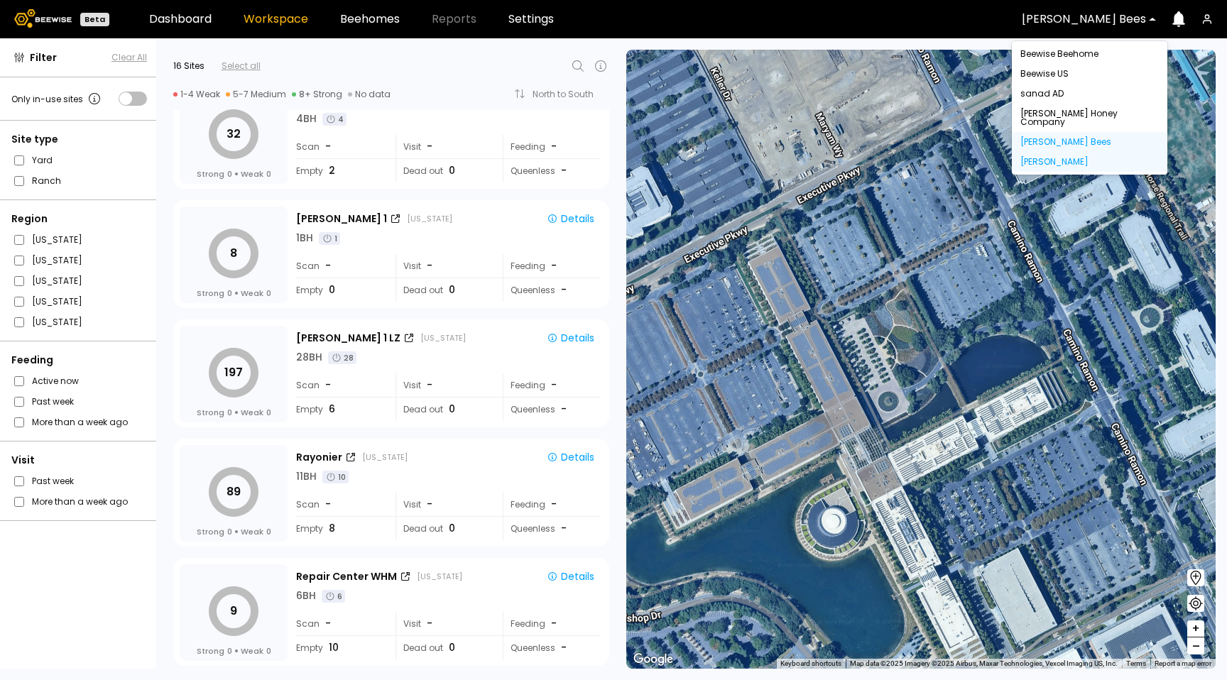
click at [1058, 158] on div "[PERSON_NAME]" at bounding box center [1090, 162] width 139 height 9
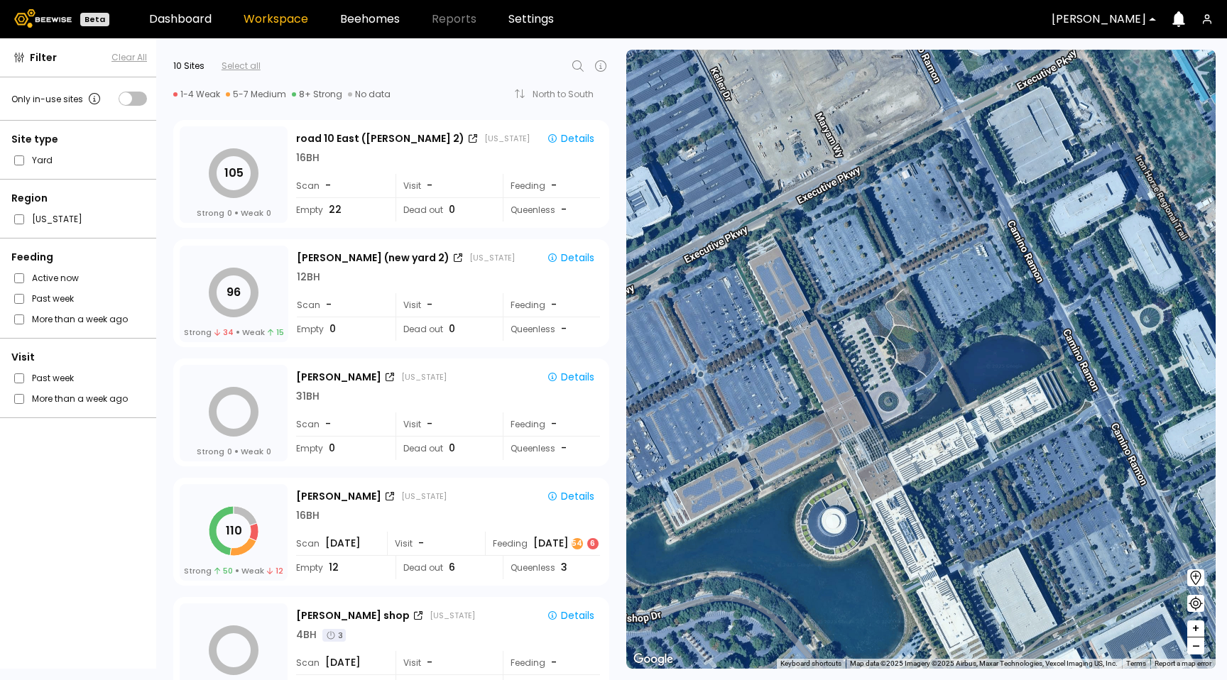
scroll to position [166, 0]
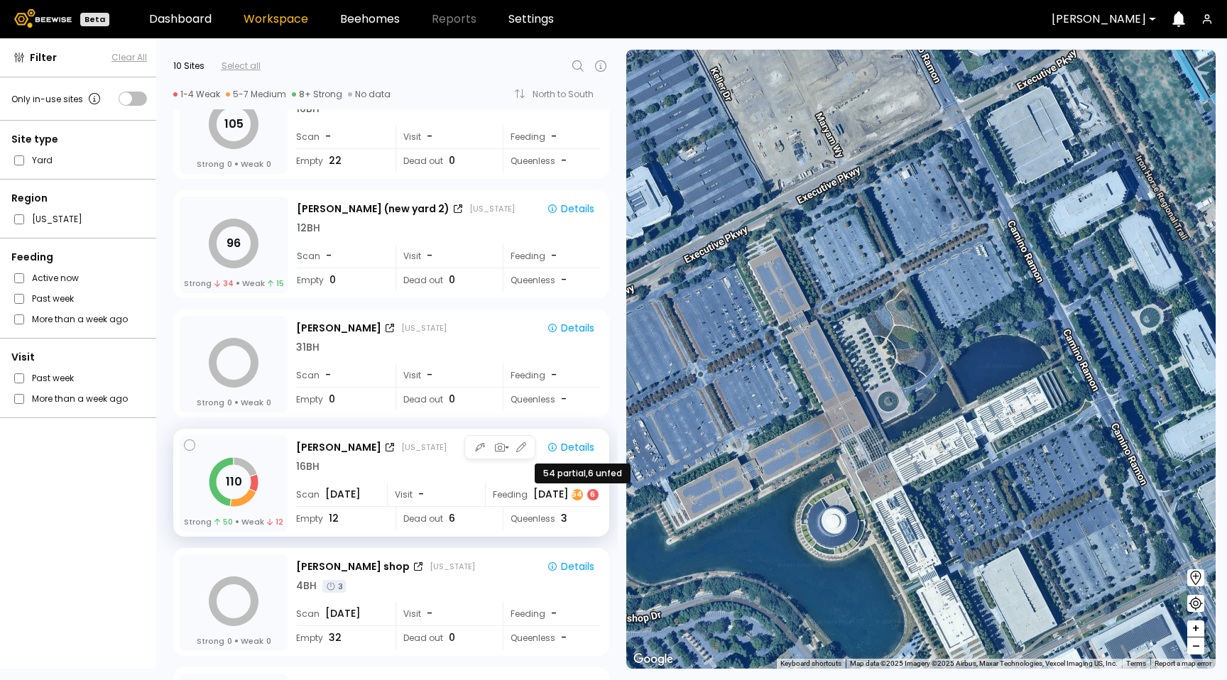
click at [573, 492] on div "54" at bounding box center [577, 494] width 11 height 11
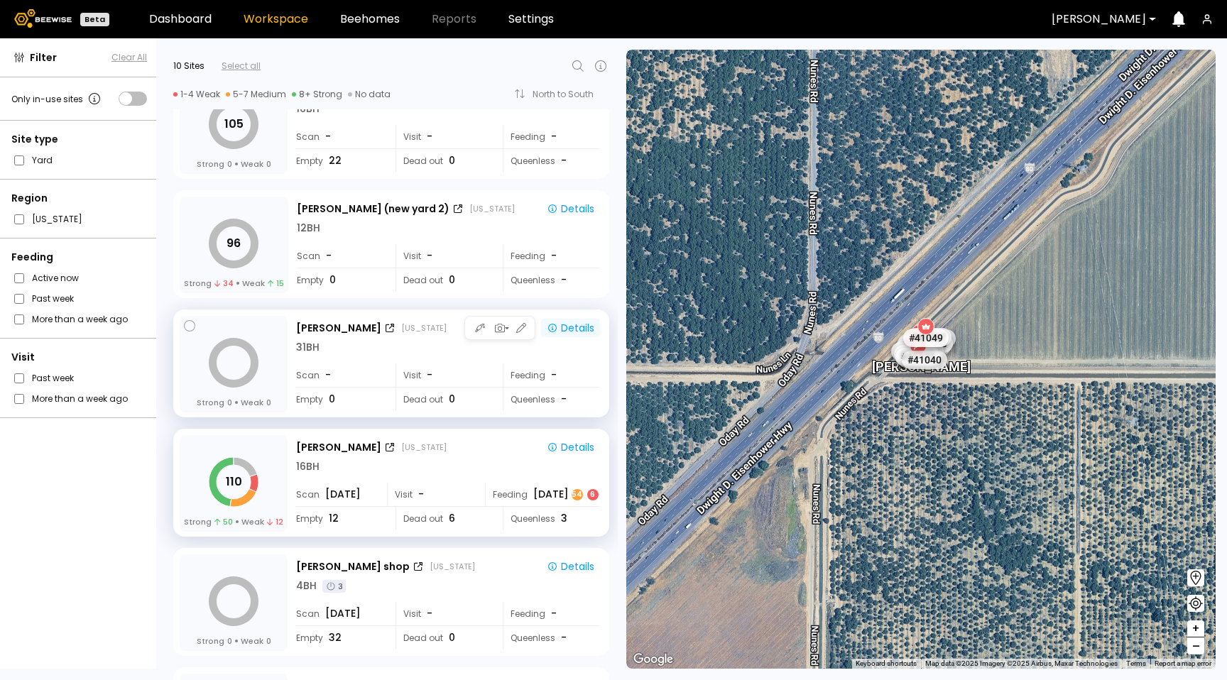
click at [575, 332] on div "Details" at bounding box center [571, 328] width 48 height 13
